Goal: Task Accomplishment & Management: Manage account settings

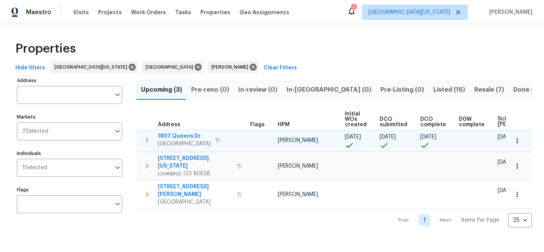
click at [185, 136] on span "1807 Queens Dr" at bounding box center [184, 136] width 53 height 8
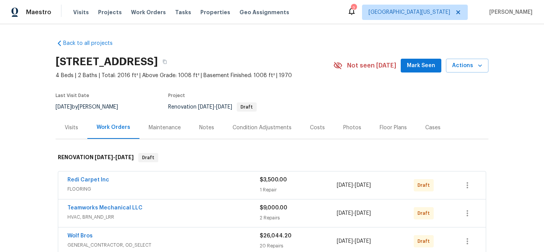
scroll to position [129, 0]
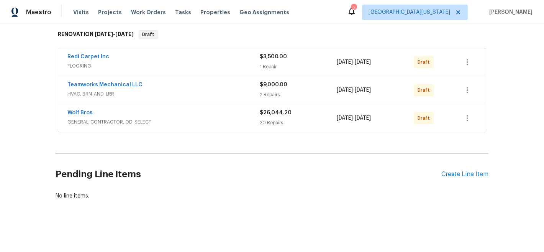
click at [116, 81] on span "Teamworks Mechanical LLC" at bounding box center [104, 85] width 75 height 8
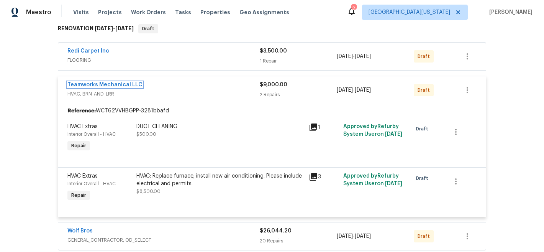
click at [122, 87] on link "Teamworks Mechanical LLC" at bounding box center [104, 84] width 75 height 5
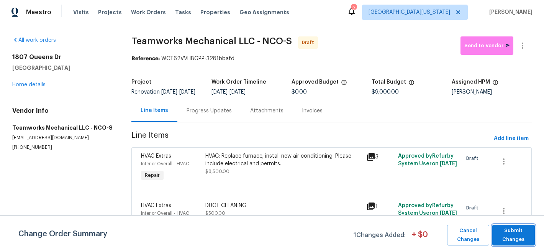
click at [518, 230] on span "Submit Changes" at bounding box center [514, 235] width 35 height 18
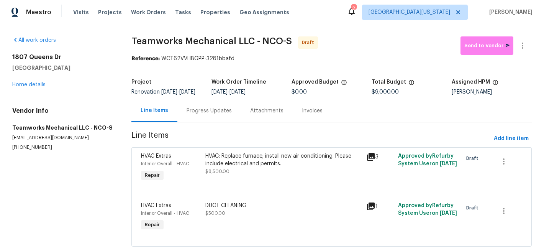
click at [232, 168] on div "HVAC: Replace furnace; install new air conditioning. Please include electrical …" at bounding box center [284, 159] width 156 height 15
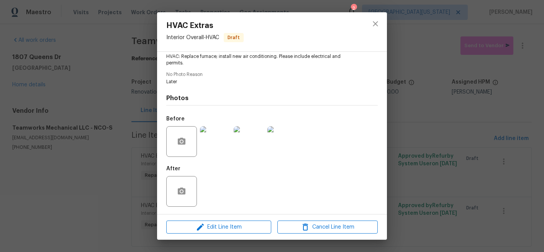
scroll to position [88, 0]
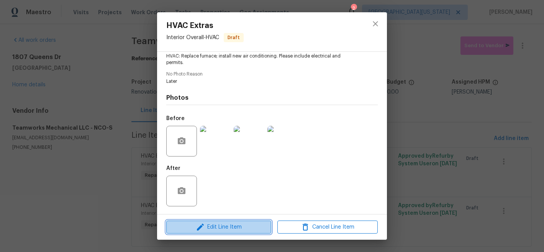
click at [249, 232] on button "Edit Line Item" at bounding box center [218, 226] width 105 height 13
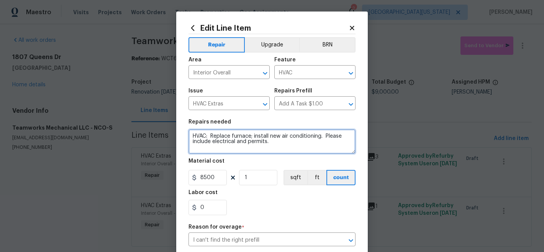
drag, startPoint x: 209, startPoint y: 137, endPoint x: 267, endPoint y: 150, distance: 59.3
click at [267, 150] on textarea "HVAC: Replace furnace; install new air conditioning. Please include electrical …" at bounding box center [272, 141] width 167 height 25
click at [245, 136] on textarea "HVAC: Replace furnace; install new air conditioning. Please include electrical …" at bounding box center [272, 141] width 167 height 25
drag, startPoint x: 209, startPoint y: 137, endPoint x: 283, endPoint y: 141, distance: 74.5
click at [210, 137] on textarea "HVAC: Replace furnace; install new air conditioning. Please include electrical …" at bounding box center [272, 141] width 167 height 25
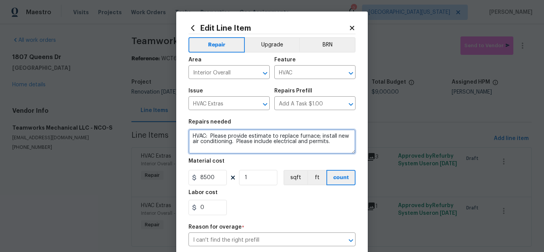
click at [309, 145] on textarea "HVAC: Please provide estimate to replace furnace; install new air conditioning.…" at bounding box center [272, 141] width 167 height 25
type textarea "HVAC: Please provide estimate to replace furnace; install new air conditioning.…"
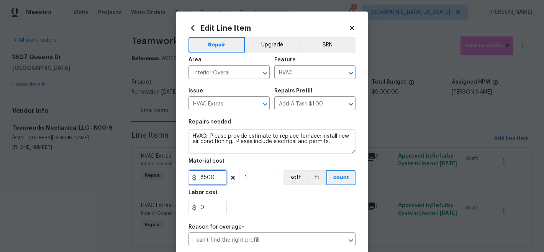
click at [206, 179] on input "8500" at bounding box center [208, 177] width 38 height 15
type input "150"
click at [298, 202] on div "0" at bounding box center [272, 207] width 167 height 15
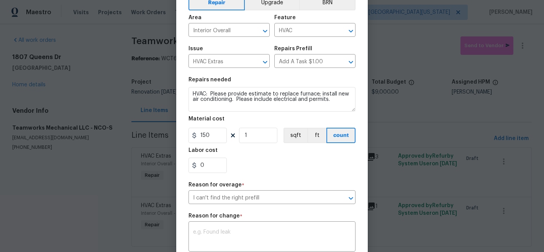
scroll to position [157, 0]
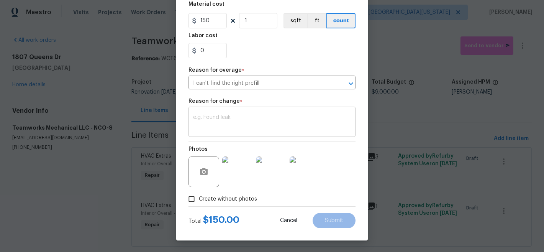
click at [310, 120] on textarea at bounding box center [272, 123] width 158 height 16
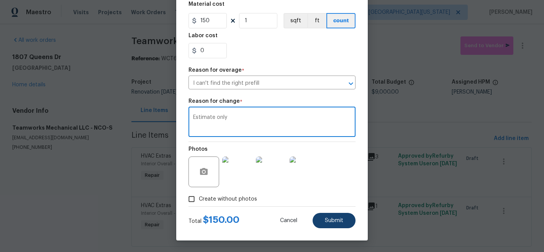
type textarea "Estimate only"
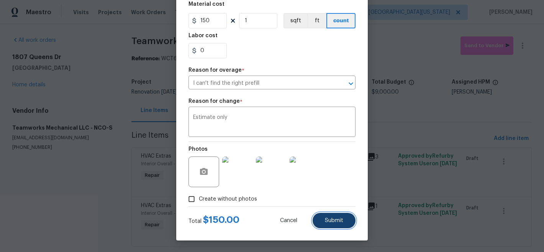
click at [332, 222] on span "Submit" at bounding box center [334, 221] width 18 height 6
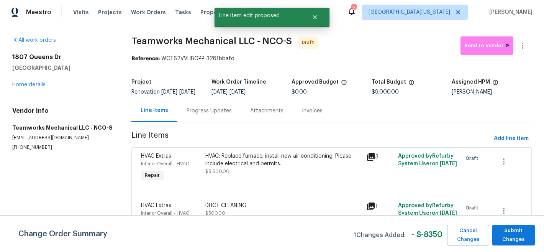
scroll to position [0, 0]
click at [511, 235] on span "Submit Changes" at bounding box center [514, 235] width 35 height 18
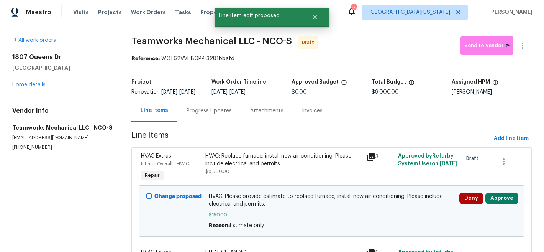
click at [280, 168] on div "HVAC: Replace furnace; install new air conditioning. Please include electrical …" at bounding box center [284, 159] width 156 height 15
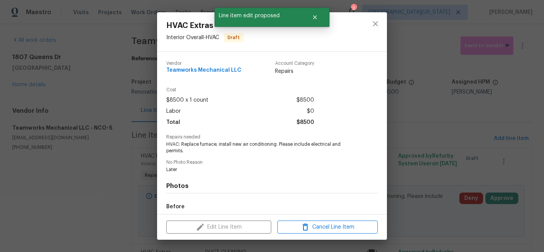
click at [227, 144] on span "HVAC: Replace furnace; install new air conditioning. Please include electrical …" at bounding box center [261, 147] width 191 height 13
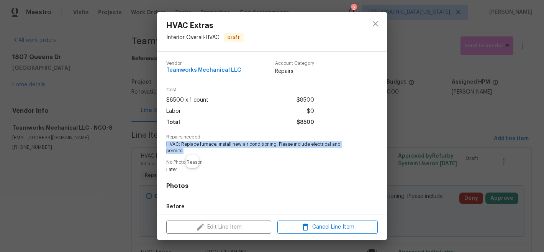
drag, startPoint x: 166, startPoint y: 144, endPoint x: 190, endPoint y: 150, distance: 24.8
click at [190, 150] on div "Vendor Teamworks Mechanical LLC Account Category Repairs Cost $8500 x 1 count $…" at bounding box center [272, 133] width 230 height 162
copy span "HVAC: Replace furnace; install new air conditioning. Please include electrical …"
click at [377, 25] on icon "close" at bounding box center [375, 23] width 5 height 5
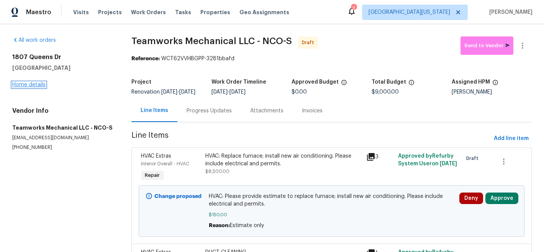
click at [34, 83] on link "Home details" at bounding box center [28, 84] width 33 height 5
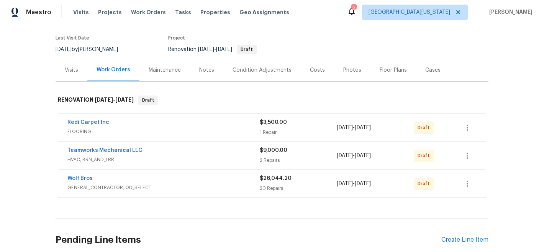
scroll to position [129, 0]
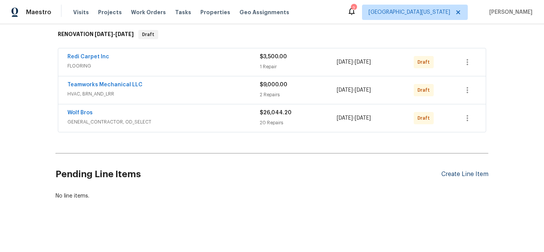
click at [451, 171] on div "Create Line Item" at bounding box center [465, 174] width 47 height 7
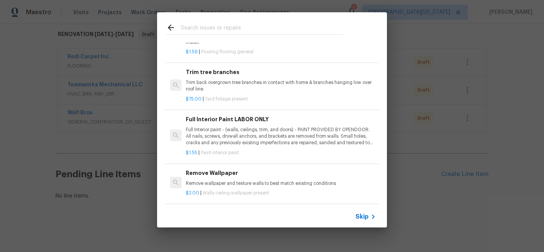
scroll to position [391, 0]
click at [364, 215] on span "Skip" at bounding box center [362, 217] width 13 height 8
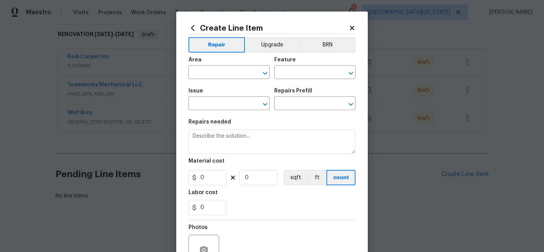
click at [227, 79] on span "Area ​" at bounding box center [229, 68] width 81 height 31
click at [230, 72] on input "text" at bounding box center [219, 73] width 60 height 12
click at [221, 92] on li "HVAC" at bounding box center [226, 90] width 81 height 13
type input "HVAC"
click at [315, 69] on input "text" at bounding box center [305, 73] width 60 height 12
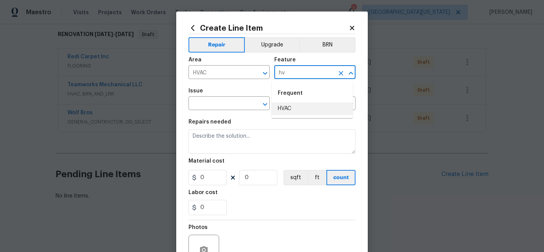
click at [307, 112] on li "HVAC" at bounding box center [312, 108] width 81 height 13
click at [252, 108] on icon "Clear" at bounding box center [256, 104] width 8 height 8
type input "HVAC"
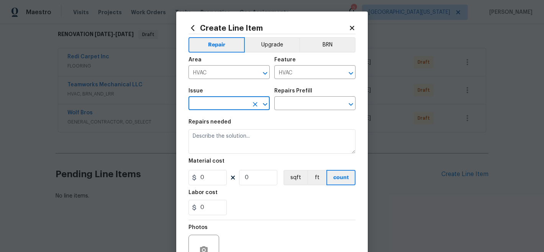
click at [236, 107] on input "text" at bounding box center [219, 104] width 60 height 12
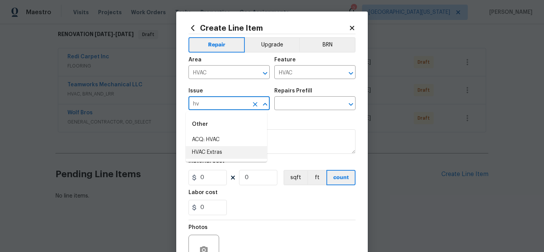
click at [215, 151] on li "HVAC Extras" at bounding box center [226, 152] width 81 height 13
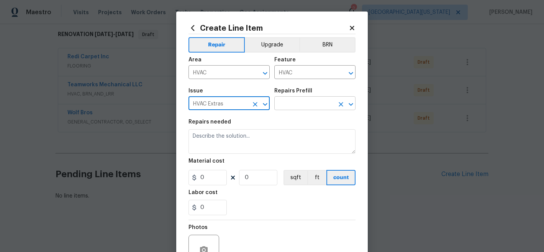
type input "HVAC Extras"
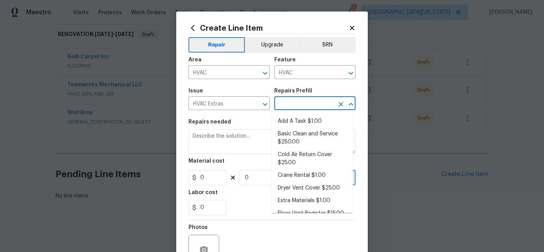
click at [295, 105] on input "text" at bounding box center [305, 104] width 60 height 12
click at [297, 120] on li "Add A Task $1.00" at bounding box center [312, 121] width 81 height 13
type input "Add A Task $1.00"
type textarea "HPM to detail"
type input "1"
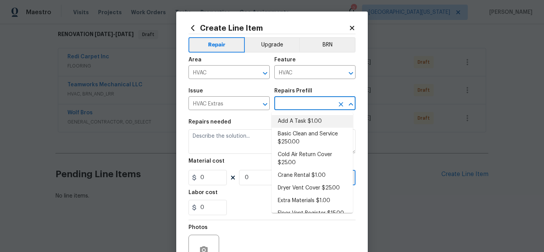
type input "1"
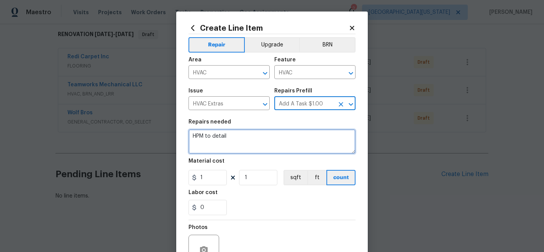
click at [268, 137] on textarea "HPM to detail" at bounding box center [272, 141] width 167 height 25
paste textarea "VAC: Replace furnace; install new air conditioning. Please include electrical a…"
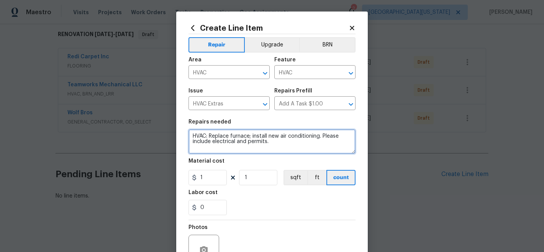
type textarea "HVAC: Replace furnace; install new air conditioning. Please include electrical …"
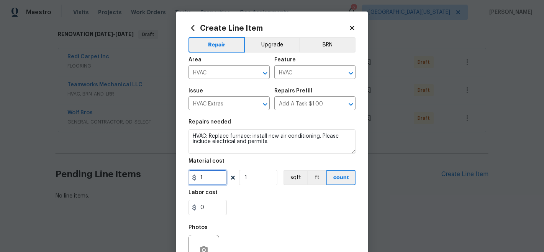
click at [204, 183] on input "1" at bounding box center [208, 177] width 38 height 15
type input "150"
click at [302, 201] on div "0" at bounding box center [272, 207] width 167 height 15
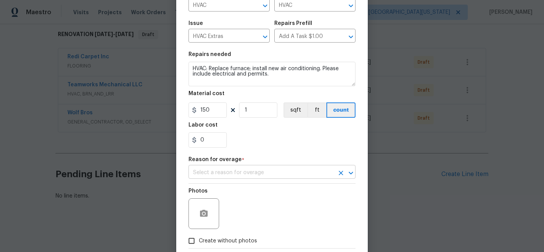
scroll to position [71, 0]
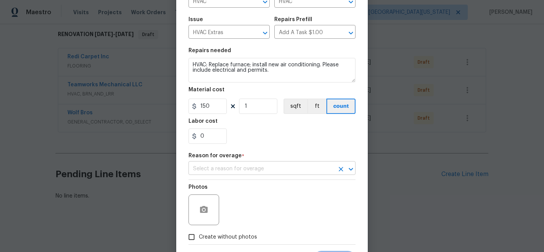
click at [291, 166] on input "text" at bounding box center [262, 169] width 146 height 12
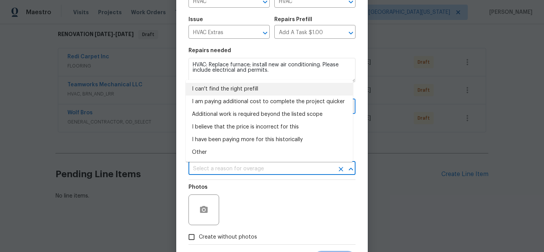
click at [243, 88] on li "I can't find the right prefill" at bounding box center [269, 89] width 167 height 13
type input "I can't find the right prefill"
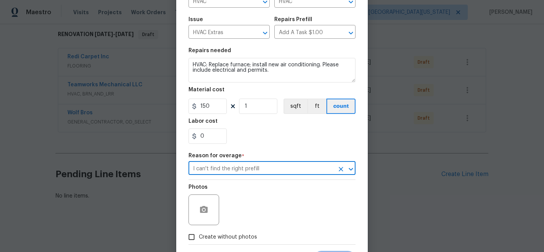
click at [224, 233] on label "Create without photos" at bounding box center [220, 237] width 73 height 15
click at [199, 233] on input "Create without photos" at bounding box center [191, 237] width 15 height 15
checkbox input "true"
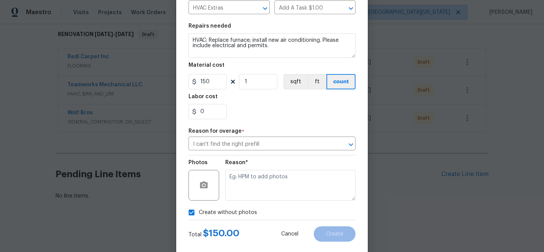
scroll to position [97, 0]
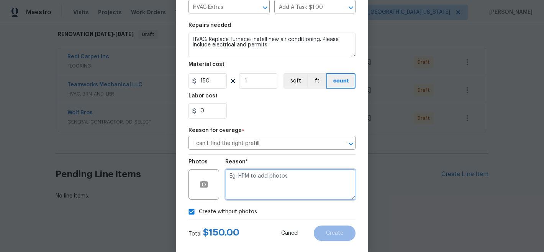
click at [261, 187] on textarea at bounding box center [290, 184] width 130 height 31
type textarea "Later"
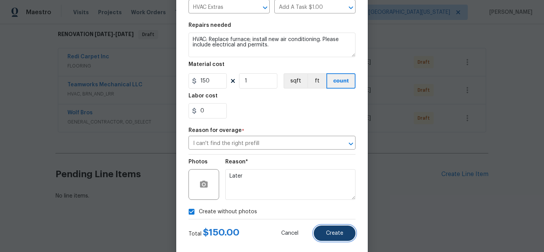
click at [342, 238] on button "Create" at bounding box center [335, 232] width 42 height 15
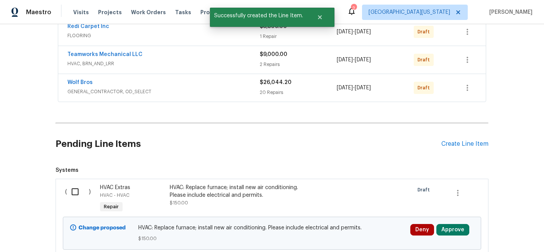
scroll to position [154, 0]
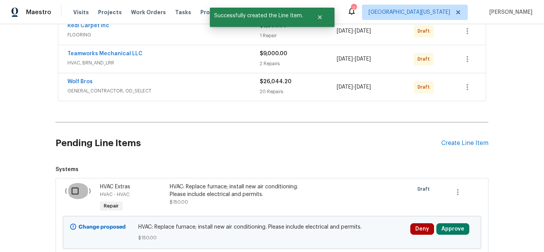
click at [74, 191] on input "checkbox" at bounding box center [78, 191] width 22 height 16
checkbox input "true"
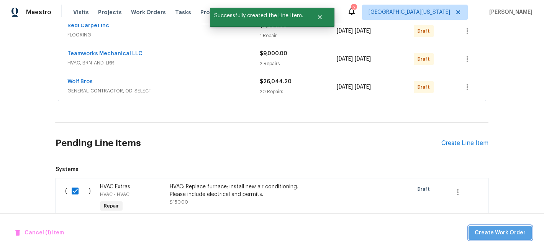
click at [507, 238] on button "Create Work Order" at bounding box center [500, 233] width 63 height 14
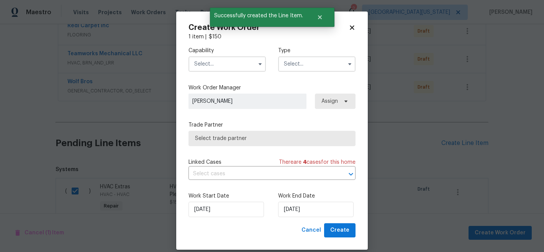
click at [219, 61] on input "text" at bounding box center [227, 63] width 77 height 15
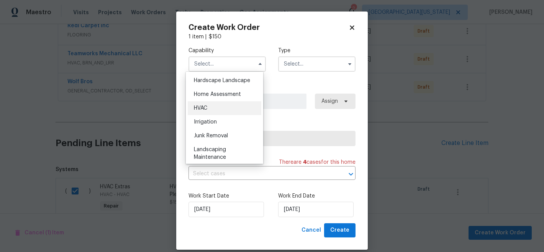
scroll to position [436, 0]
click at [226, 115] on div "HVAC" at bounding box center [225, 108] width 74 height 14
type input "HVAC"
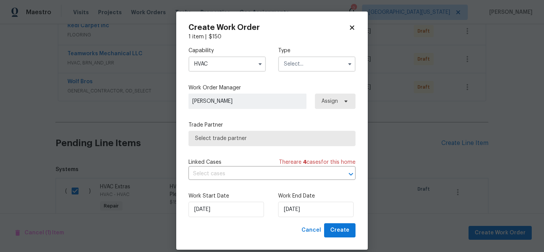
click at [300, 69] on input "text" at bounding box center [316, 63] width 77 height 15
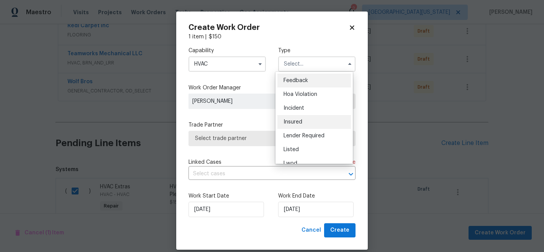
scroll to position [91, 0]
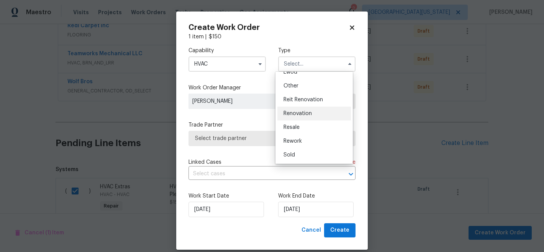
click at [304, 113] on span "Renovation" at bounding box center [298, 113] width 28 height 5
type input "Renovation"
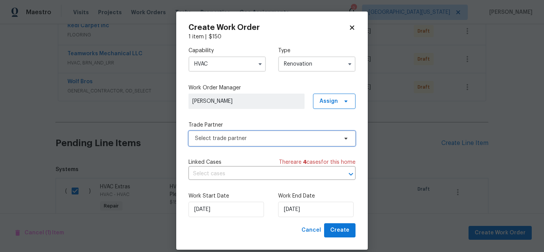
click at [258, 138] on span "Select trade partner" at bounding box center [266, 139] width 143 height 8
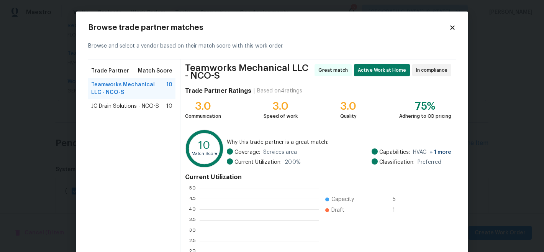
scroll to position [102, 113]
click at [139, 103] on span "JC Drain Solutions - NCO-S" at bounding box center [125, 106] width 68 height 8
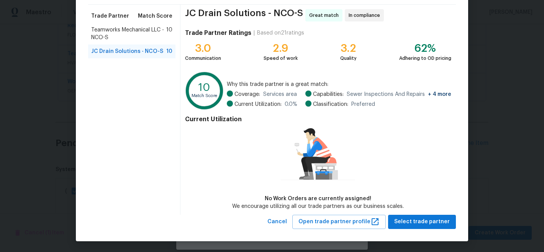
scroll to position [55, 0]
click at [424, 222] on span "Select trade partner" at bounding box center [423, 222] width 56 height 10
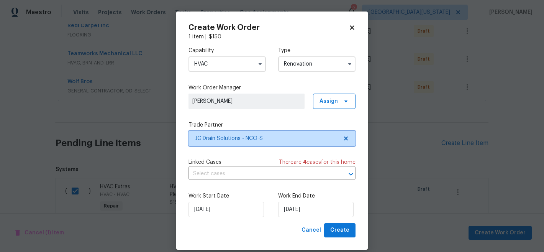
scroll to position [0, 0]
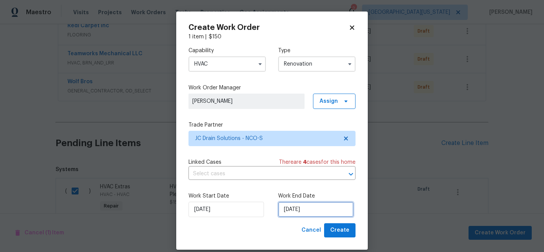
click at [330, 210] on input "10/6/2025" at bounding box center [316, 209] width 76 height 15
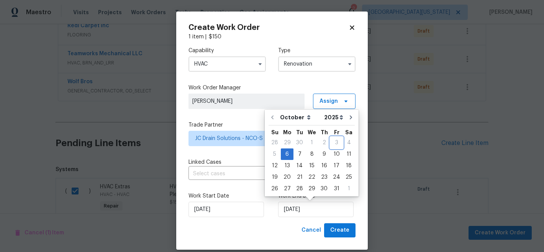
click at [335, 143] on div "3" at bounding box center [337, 142] width 13 height 11
click at [313, 154] on div "8" at bounding box center [312, 154] width 12 height 11
type input "10/8/2025"
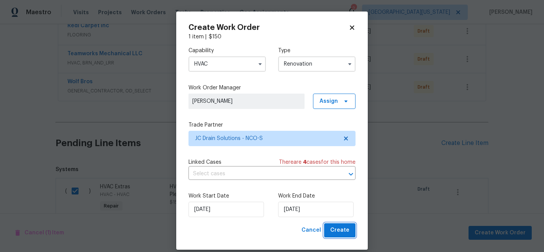
click at [336, 225] on span "Create" at bounding box center [340, 230] width 19 height 10
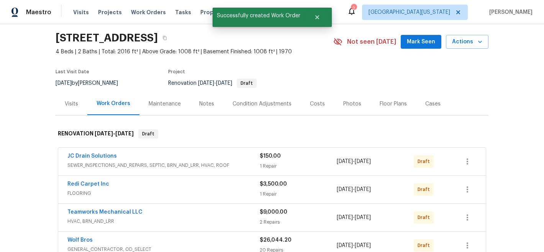
scroll to position [3, 0]
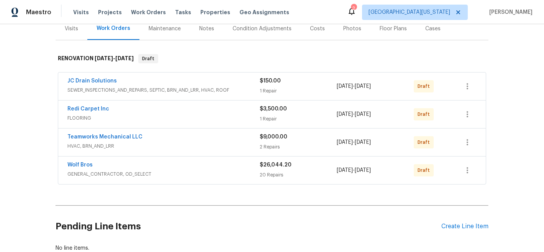
scroll to position [138, 0]
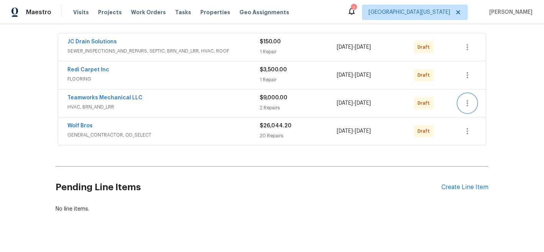
click at [465, 101] on icon "button" at bounding box center [467, 103] width 9 height 9
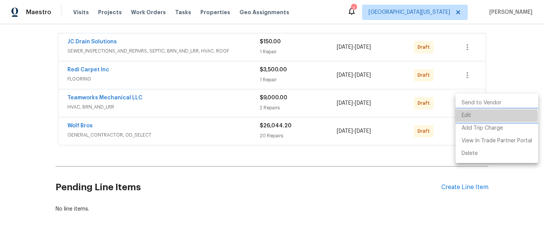
click at [465, 117] on li "Edit" at bounding box center [497, 115] width 83 height 13
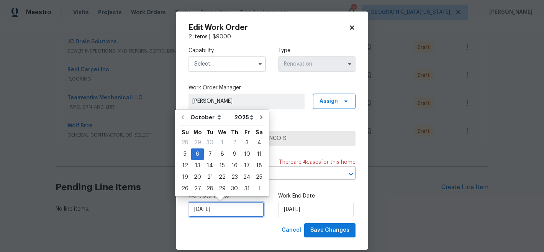
click at [242, 209] on input "[DATE]" at bounding box center [227, 209] width 76 height 15
click at [244, 143] on div "3" at bounding box center [247, 142] width 13 height 11
type input "10/3/2025"
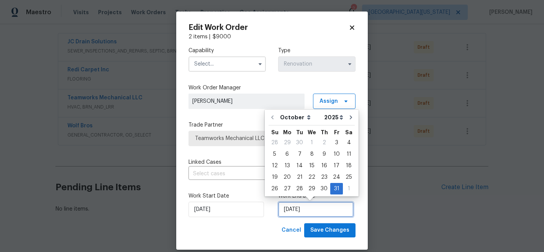
click at [317, 204] on input "[DATE]" at bounding box center [316, 209] width 76 height 15
click at [289, 154] on div "6" at bounding box center [287, 154] width 13 height 11
type input "[DATE]"
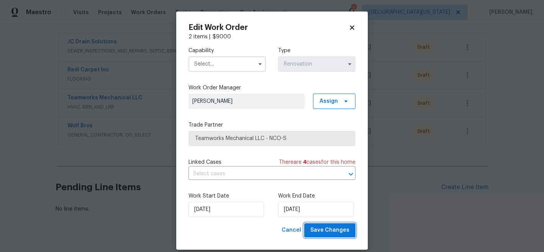
click at [335, 230] on span "Save Changes" at bounding box center [330, 230] width 39 height 10
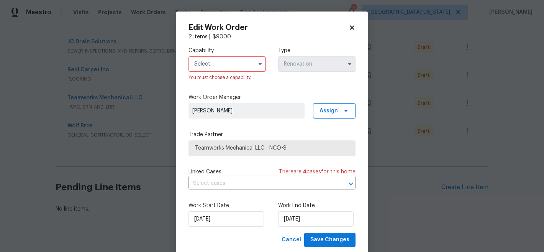
click at [236, 67] on input "text" at bounding box center [227, 63] width 77 height 15
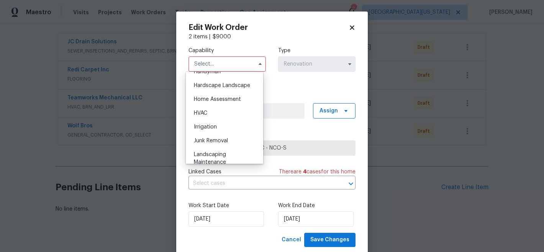
scroll to position [433, 0]
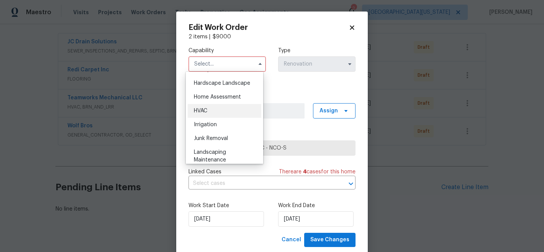
click at [236, 118] on div "HVAC" at bounding box center [225, 111] width 74 height 14
type input "HVAC"
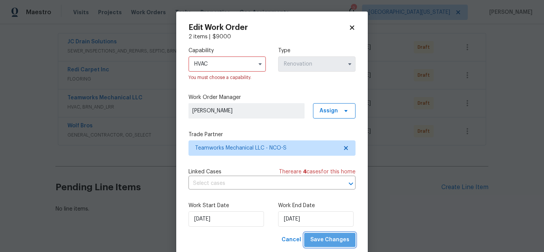
click at [334, 241] on span "Save Changes" at bounding box center [330, 240] width 39 height 10
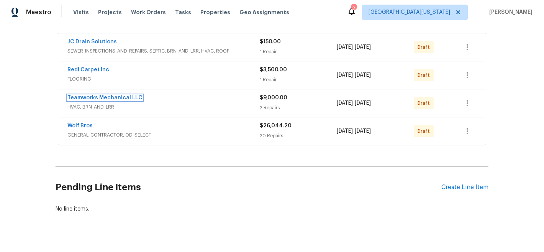
click at [113, 95] on link "Teamworks Mechanical LLC" at bounding box center [104, 97] width 75 height 5
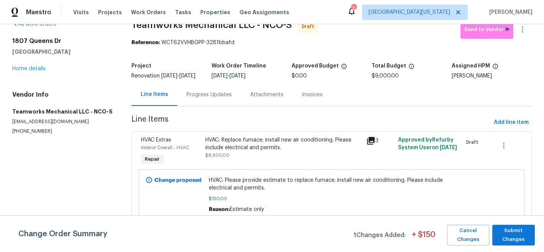
scroll to position [74, 0]
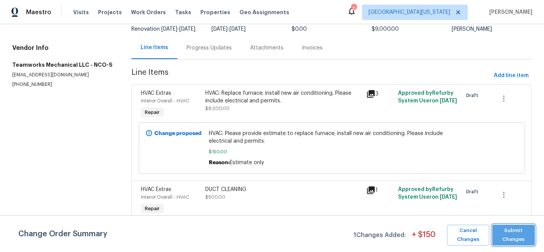
click at [527, 232] on span "Submit Changes" at bounding box center [514, 235] width 35 height 18
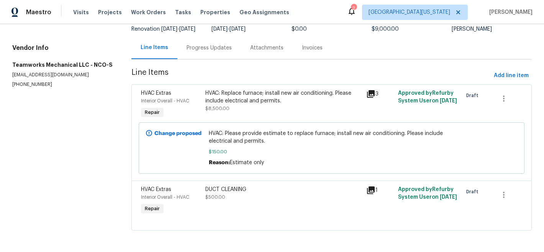
click at [229, 92] on div "HVAC: Replace furnace; install new air conditioning. Please include electrical …" at bounding box center [284, 96] width 156 height 15
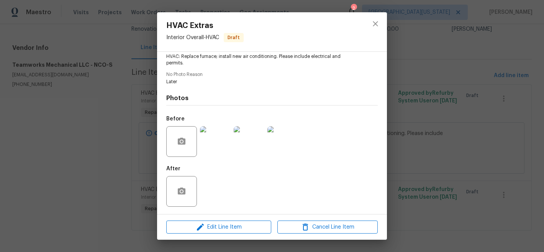
scroll to position [88, 0]
click at [253, 144] on img at bounding box center [249, 141] width 31 height 31
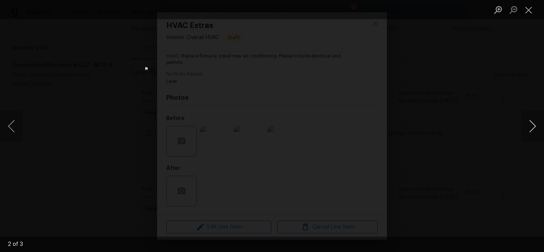
click at [536, 122] on button "Next image" at bounding box center [532, 126] width 23 height 31
click at [533, 12] on button "Close lightbox" at bounding box center [528, 9] width 15 height 13
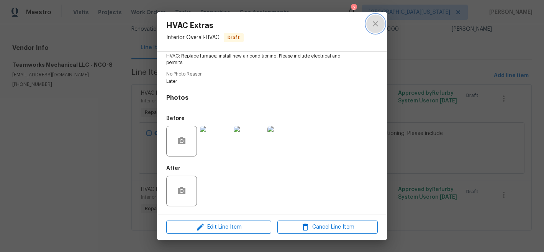
click at [378, 24] on icon "close" at bounding box center [375, 23] width 9 height 9
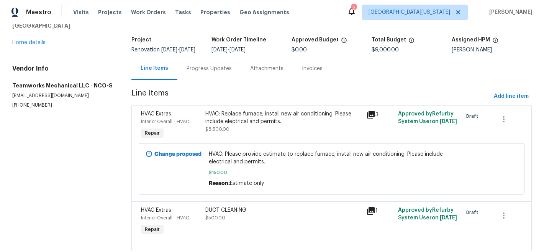
scroll to position [0, 0]
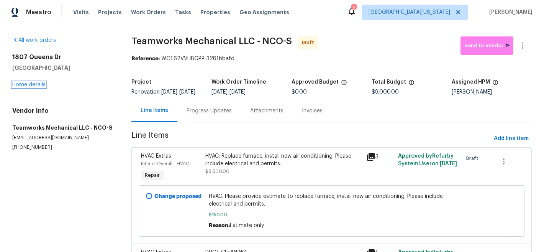
click at [39, 84] on link "Home details" at bounding box center [28, 84] width 33 height 5
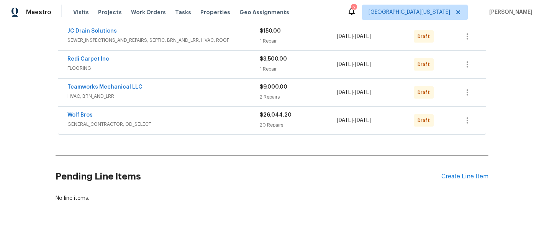
scroll to position [148, 0]
click at [468, 94] on icon "button" at bounding box center [467, 92] width 9 height 9
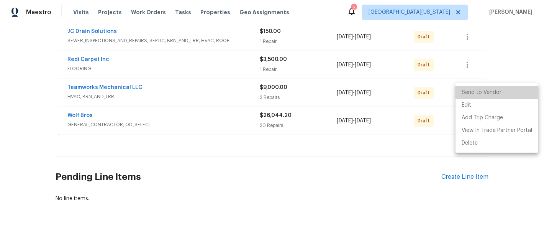
click at [482, 91] on li "Send to Vendor" at bounding box center [497, 92] width 83 height 13
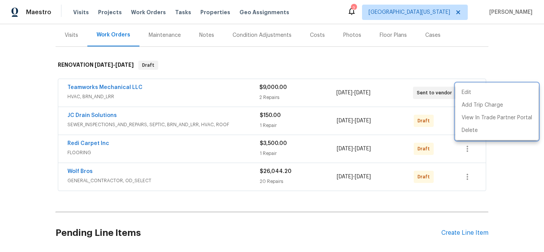
click at [424, 65] on div at bounding box center [272, 126] width 544 height 252
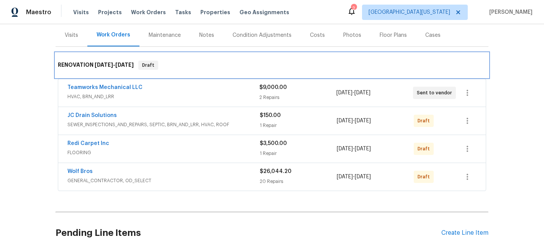
click at [397, 62] on div "RENOVATION 10/6/25 - 10/31/25 Draft" at bounding box center [272, 65] width 429 height 9
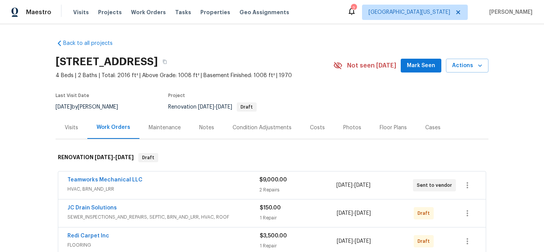
click at [530, 117] on div "Back to all projects 1807 Queens Dr, Longmont, CO 80501 4 Beds | 2 Baths | Tota…" at bounding box center [272, 138] width 544 height 228
click at [495, 137] on div "Back to all projects 1807 Queens Dr, Longmont, CO 80501 4 Beds | 2 Baths | Tota…" at bounding box center [272, 138] width 544 height 228
click at [110, 181] on link "Teamworks Mechanical LLC" at bounding box center [104, 179] width 75 height 5
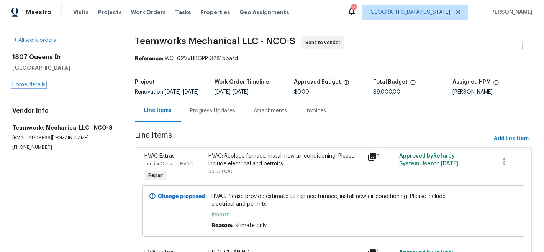
click at [26, 84] on link "Home details" at bounding box center [28, 84] width 33 height 5
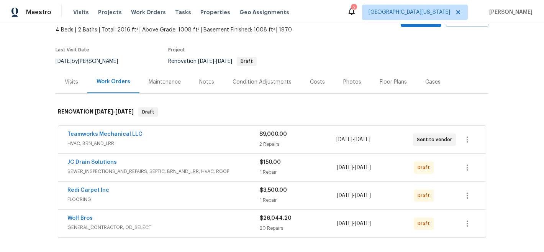
scroll to position [50, 0]
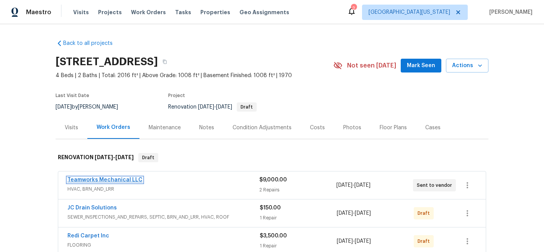
click at [117, 179] on link "Teamworks Mechanical LLC" at bounding box center [104, 179] width 75 height 5
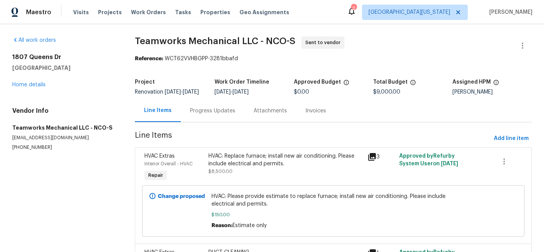
click at [25, 87] on div "[STREET_ADDRESS][PERSON_NAME] Home details" at bounding box center [64, 70] width 104 height 35
click at [28, 85] on link "Home details" at bounding box center [28, 84] width 33 height 5
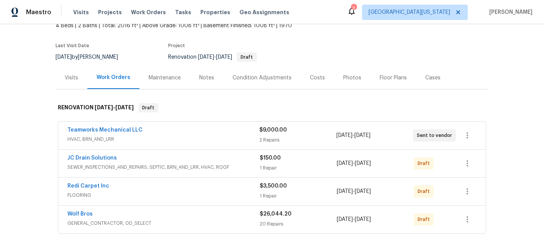
scroll to position [46, 0]
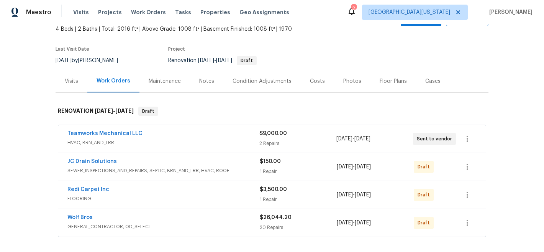
click at [486, 70] on div "Back to all projects [STREET_ADDRESS] 4 Beds | 2 Baths | Total: 2016 ft² | Abov…" at bounding box center [272, 138] width 544 height 228
click at [510, 69] on div "Back to all projects [STREET_ADDRESS] 4 Beds | 2 Baths | Total: 2016 ft² | Abov…" at bounding box center [272, 138] width 544 height 228
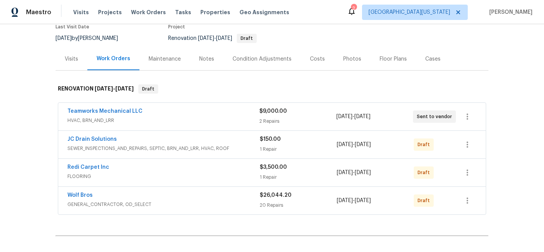
scroll to position [122, 0]
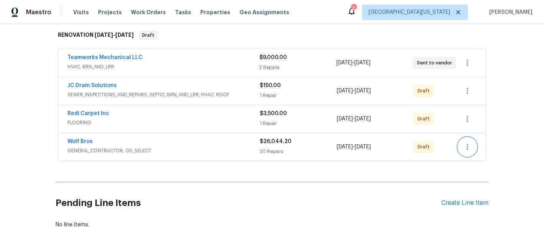
click at [469, 150] on icon "button" at bounding box center [467, 146] width 9 height 9
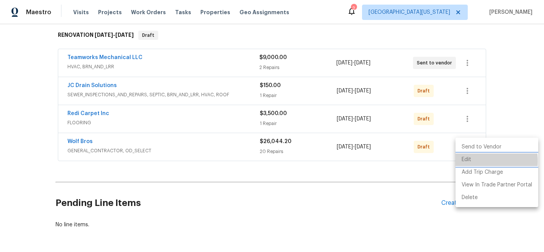
click at [471, 161] on li "Edit" at bounding box center [497, 159] width 83 height 13
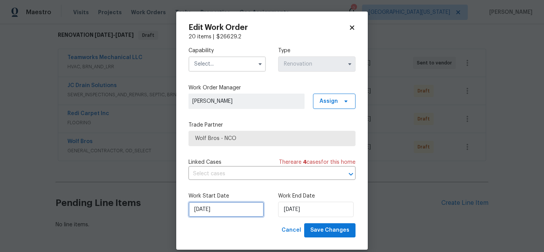
click at [210, 207] on input "[DATE]" at bounding box center [227, 209] width 76 height 15
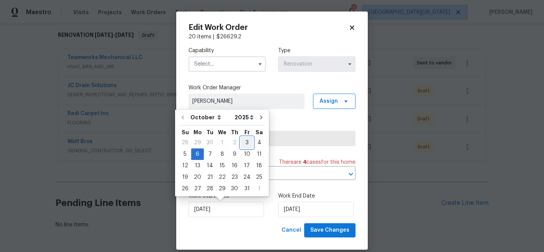
click at [244, 142] on div "3" at bounding box center [247, 142] width 13 height 11
type input "[DATE]"
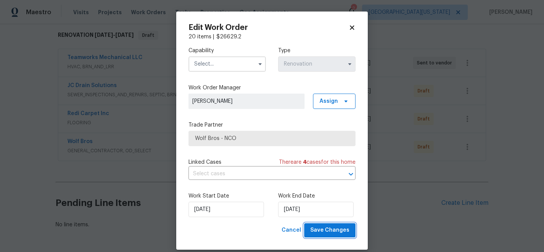
click at [334, 231] on span "Save Changes" at bounding box center [330, 230] width 39 height 10
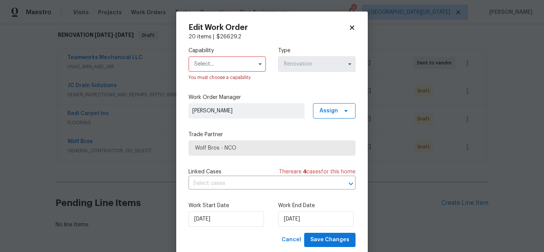
click at [200, 58] on input "text" at bounding box center [227, 63] width 77 height 15
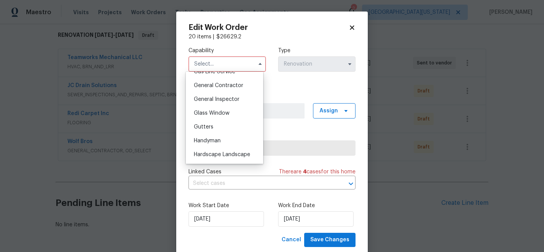
scroll to position [358, 0]
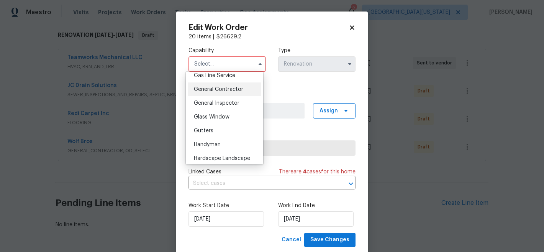
click at [231, 92] on span "General Contractor" at bounding box center [218, 89] width 49 height 5
type input "General Contractor"
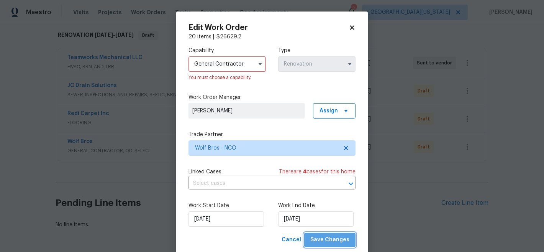
click at [331, 235] on button "Save Changes" at bounding box center [329, 240] width 51 height 14
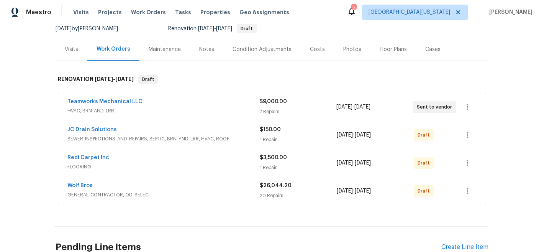
scroll to position [70, 0]
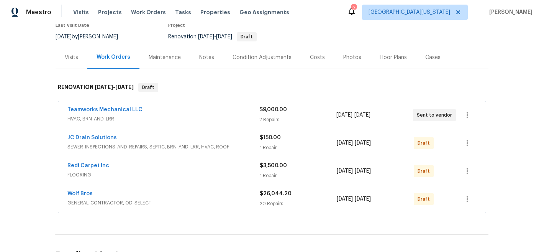
click at [350, 35] on section "1807 Queens Dr, Longmont, CO 80501 4 Beds | 2 Baths | Total: 2016 ft² | Above G…" at bounding box center [272, 14] width 433 height 64
click at [513, 79] on div "Back to all projects 1807 Queens Dr, Longmont, CO 80501 4 Beds | 2 Baths | Tota…" at bounding box center [272, 138] width 544 height 228
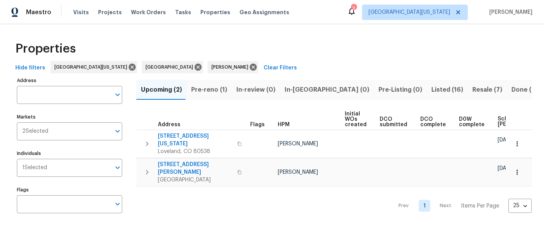
click at [438, 64] on div "Hide filters Northern Colorado Denver John Gonzalez Clear Filters" at bounding box center [272, 68] width 520 height 14
click at [199, 88] on span "Pre-reno (1)" at bounding box center [209, 89] width 36 height 11
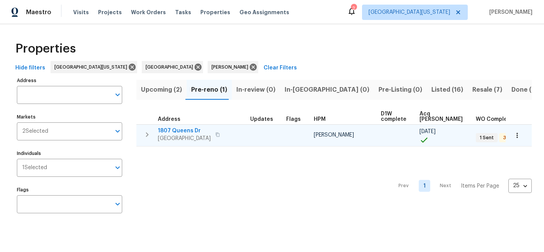
click at [173, 133] on span "1807 Queens Dr" at bounding box center [184, 131] width 53 height 8
click at [517, 137] on icon "button" at bounding box center [517, 135] width 1 height 5
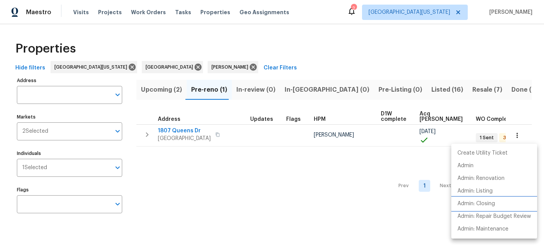
click at [490, 202] on p "Admin: Closing" at bounding box center [477, 204] width 38 height 8
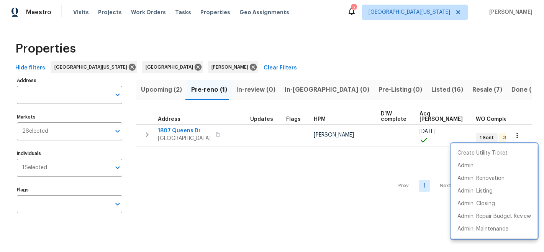
click at [308, 174] on div at bounding box center [272, 126] width 544 height 252
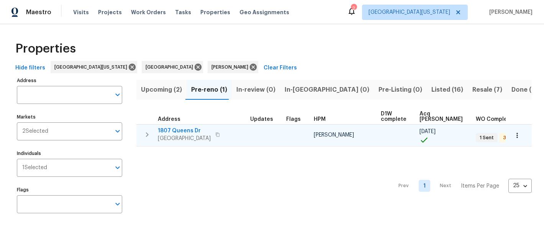
click at [176, 128] on span "1807 Queens Dr" at bounding box center [184, 131] width 53 height 8
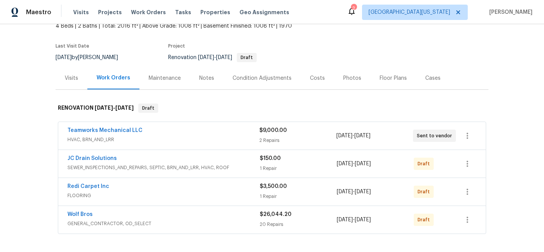
scroll to position [157, 0]
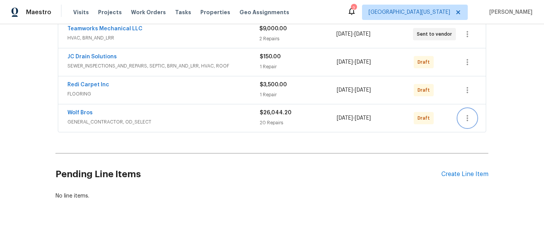
click at [467, 115] on icon "button" at bounding box center [468, 118] width 2 height 6
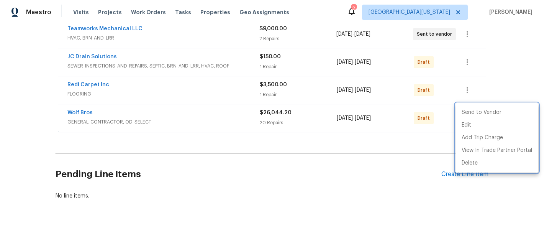
click at [514, 79] on div at bounding box center [272, 126] width 544 height 252
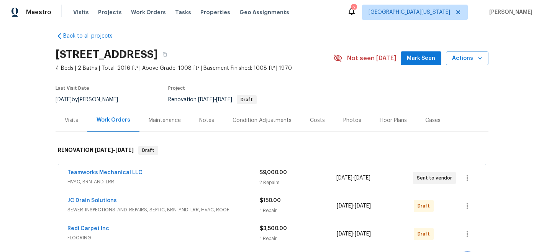
scroll to position [8, 0]
click at [310, 116] on div "Costs" at bounding box center [317, 120] width 15 height 8
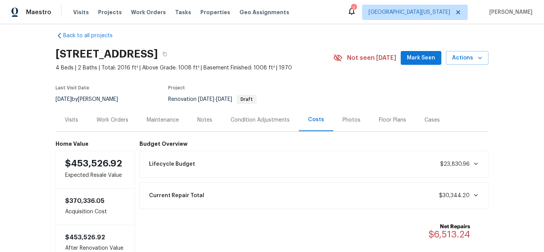
click at [496, 101] on div "Back to all projects [STREET_ADDRESS] 4 Beds | 2 Baths | Total: 2016 ft² | Abov…" at bounding box center [272, 138] width 544 height 228
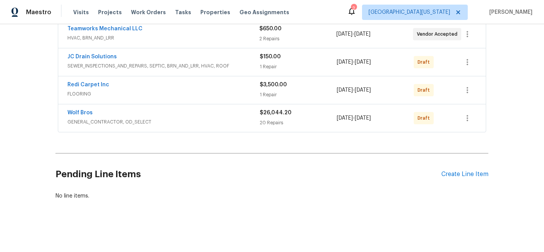
scroll to position [157, 0]
click at [469, 113] on icon "button" at bounding box center [467, 117] width 9 height 9
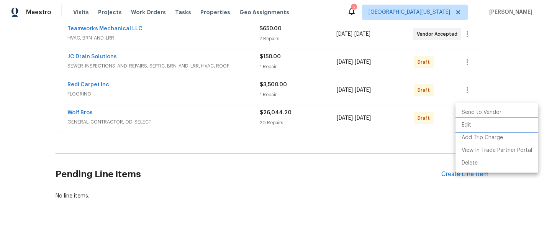
click at [478, 128] on li "Edit" at bounding box center [497, 125] width 83 height 13
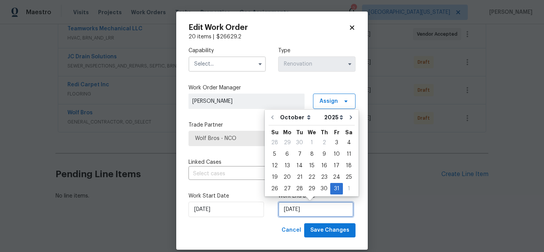
click at [313, 206] on input "[DATE]" at bounding box center [316, 209] width 76 height 15
click at [350, 118] on icon "Go to next month" at bounding box center [351, 117] width 2 height 4
type input "11/30/2025"
select select "10"
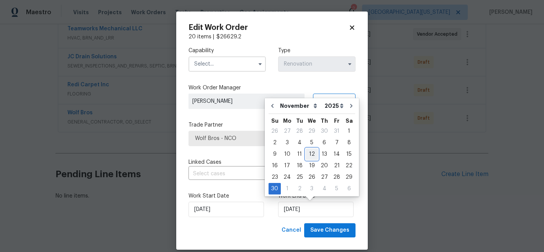
click at [309, 155] on div "12" at bounding box center [312, 154] width 12 height 11
type input "[DATE]"
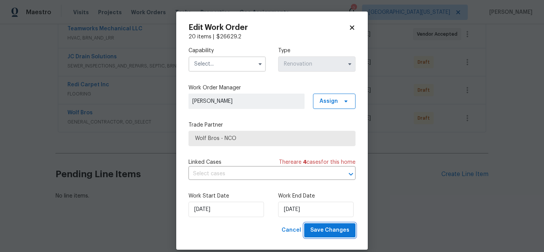
click at [316, 231] on span "Save Changes" at bounding box center [330, 230] width 39 height 10
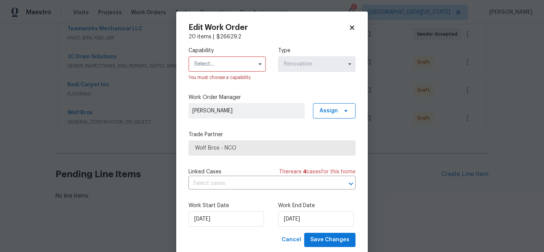
click at [220, 62] on input "text" at bounding box center [227, 63] width 77 height 15
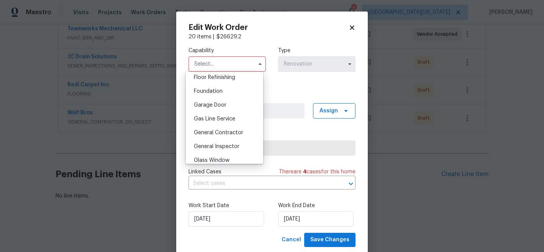
scroll to position [324, 0]
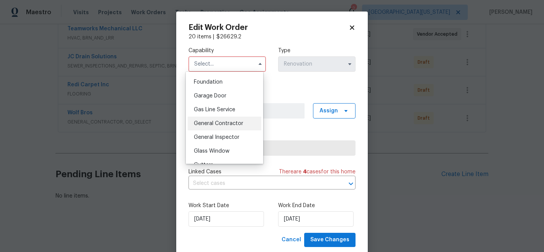
click at [222, 128] on div "General Contractor" at bounding box center [225, 124] width 74 height 14
type input "General Contractor"
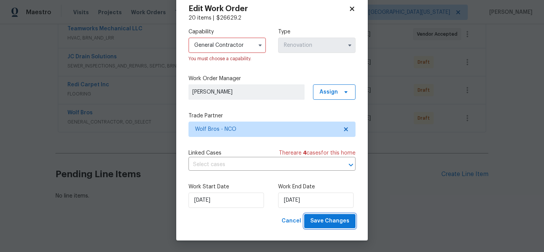
click at [329, 223] on span "Save Changes" at bounding box center [330, 221] width 39 height 10
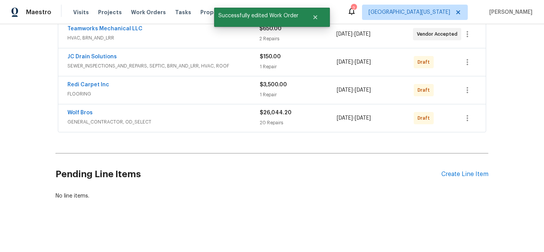
scroll to position [0, 0]
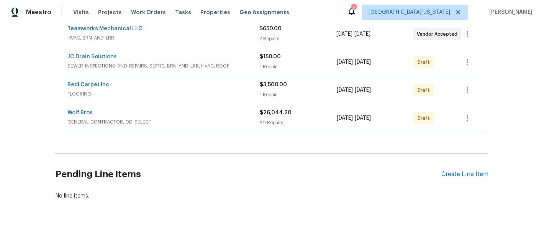
scroll to position [157, 0]
click at [469, 116] on icon "button" at bounding box center [467, 117] width 9 height 9
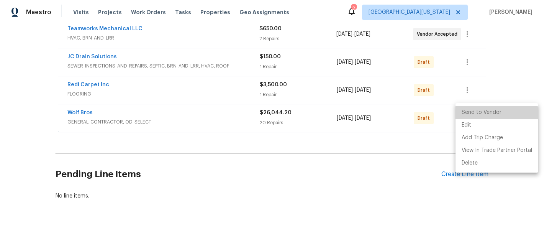
click at [478, 114] on li "Send to Vendor" at bounding box center [497, 112] width 83 height 13
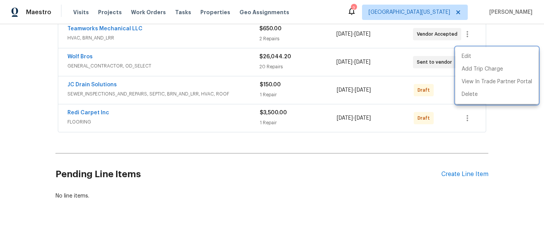
click at [366, 165] on div at bounding box center [272, 126] width 544 height 252
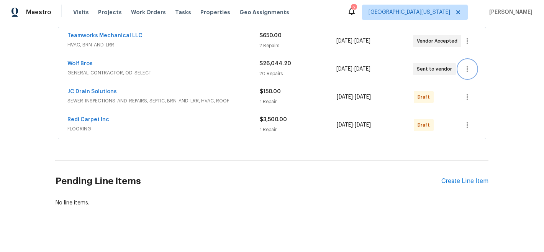
scroll to position [102, 0]
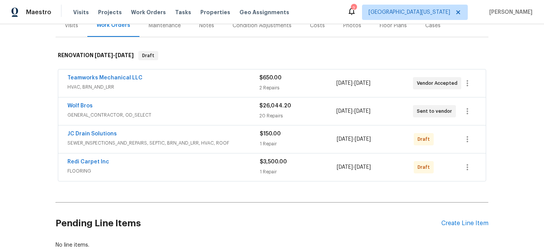
click at [342, 188] on div "Back to all projects 1807 Queens Dr, Longmont, CO 80501 4 Beds | 2 Baths | Tota…" at bounding box center [272, 93] width 433 height 324
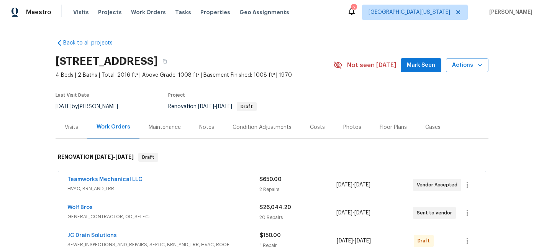
scroll to position [0, 0]
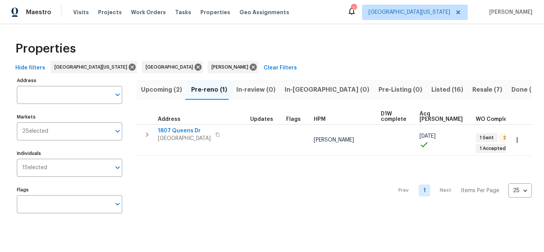
click at [377, 58] on div "Properties" at bounding box center [272, 48] width 520 height 25
click at [333, 44] on div "Properties" at bounding box center [272, 48] width 520 height 25
click at [292, 35] on div "Properties Hide filters [GEOGRAPHIC_DATA][US_STATE] [GEOGRAPHIC_DATA] [PERSON_N…" at bounding box center [272, 128] width 544 height 209
click at [194, 66] on icon at bounding box center [198, 67] width 8 height 8
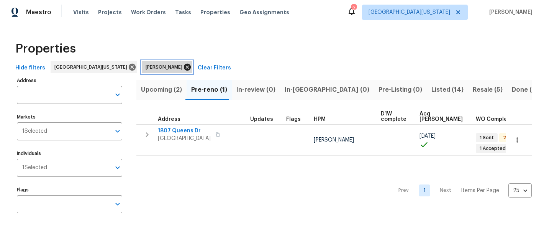
click at [184, 66] on icon at bounding box center [187, 67] width 7 height 7
click at [298, 48] on div "Properties" at bounding box center [272, 48] width 520 height 25
click at [432, 92] on span "Listed (15)" at bounding box center [447, 89] width 31 height 11
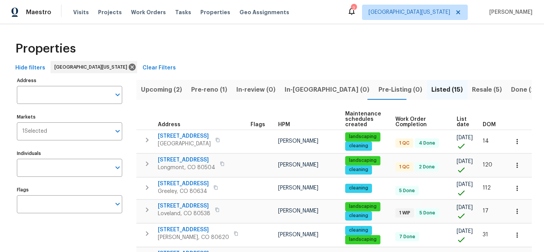
click at [457, 120] on span "List date" at bounding box center [463, 122] width 13 height 11
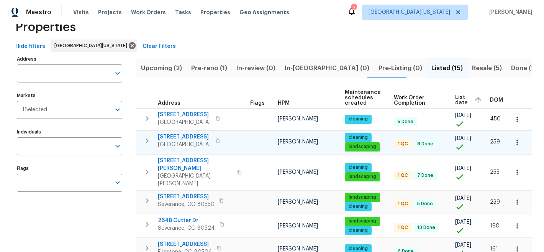
scroll to position [22, 0]
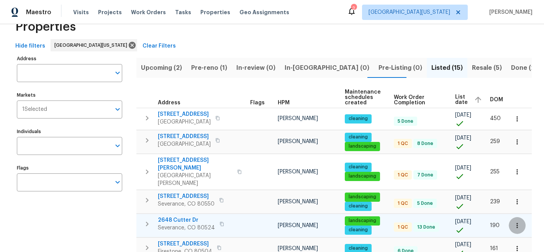
click at [516, 217] on button "button" at bounding box center [517, 225] width 17 height 17
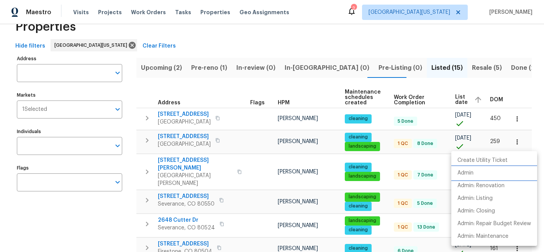
click at [492, 173] on li "Admin" at bounding box center [495, 173] width 86 height 13
click at [382, 32] on div at bounding box center [272, 126] width 544 height 252
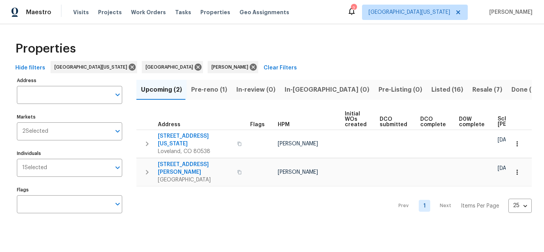
click at [309, 55] on div "Properties" at bounding box center [272, 48] width 520 height 25
click at [403, 53] on div "Properties" at bounding box center [272, 48] width 520 height 25
click at [410, 56] on div "Properties" at bounding box center [272, 48] width 520 height 25
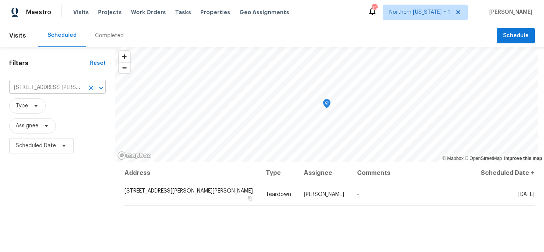
click at [92, 88] on icon "Clear" at bounding box center [91, 88] width 8 height 8
